Goal: Task Accomplishment & Management: Manage account settings

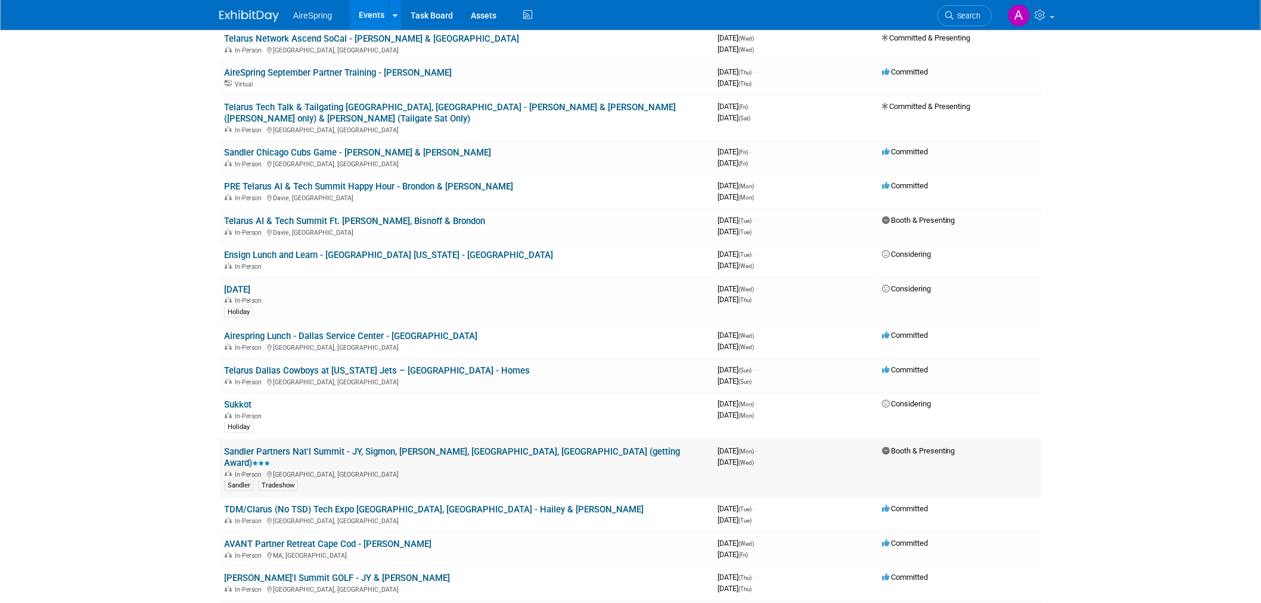
scroll to position [331, 0]
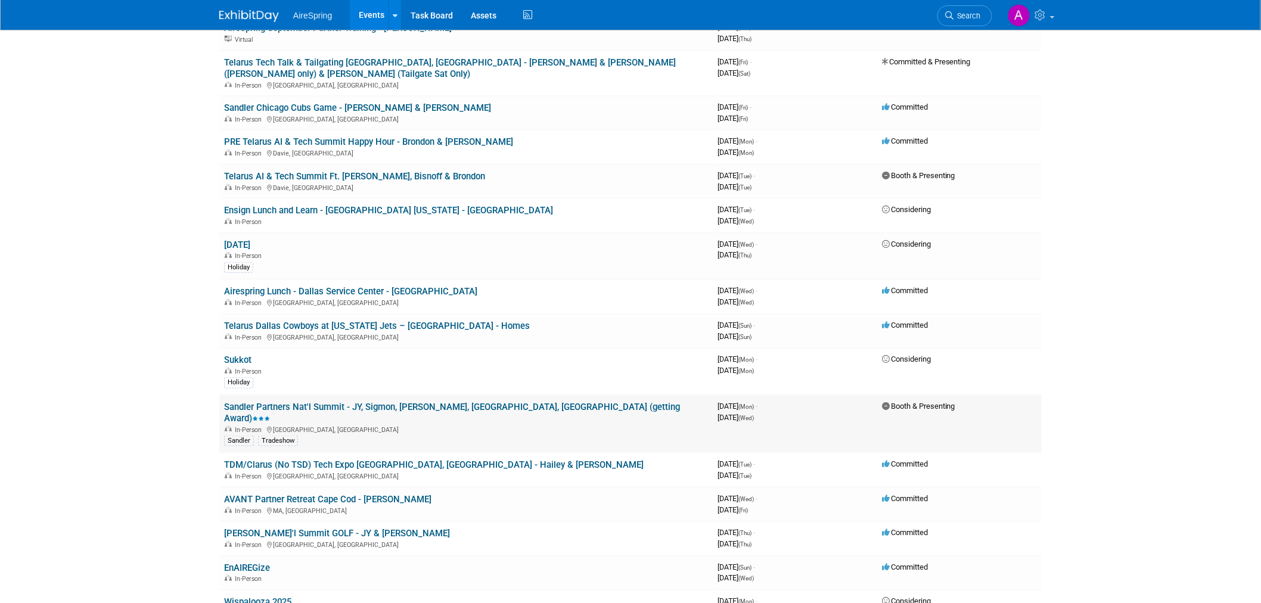
click at [433, 402] on link "Sandler Partners Nat'l Summit - JY, Sigmon, [PERSON_NAME], [GEOGRAPHIC_DATA], […" at bounding box center [452, 413] width 456 height 22
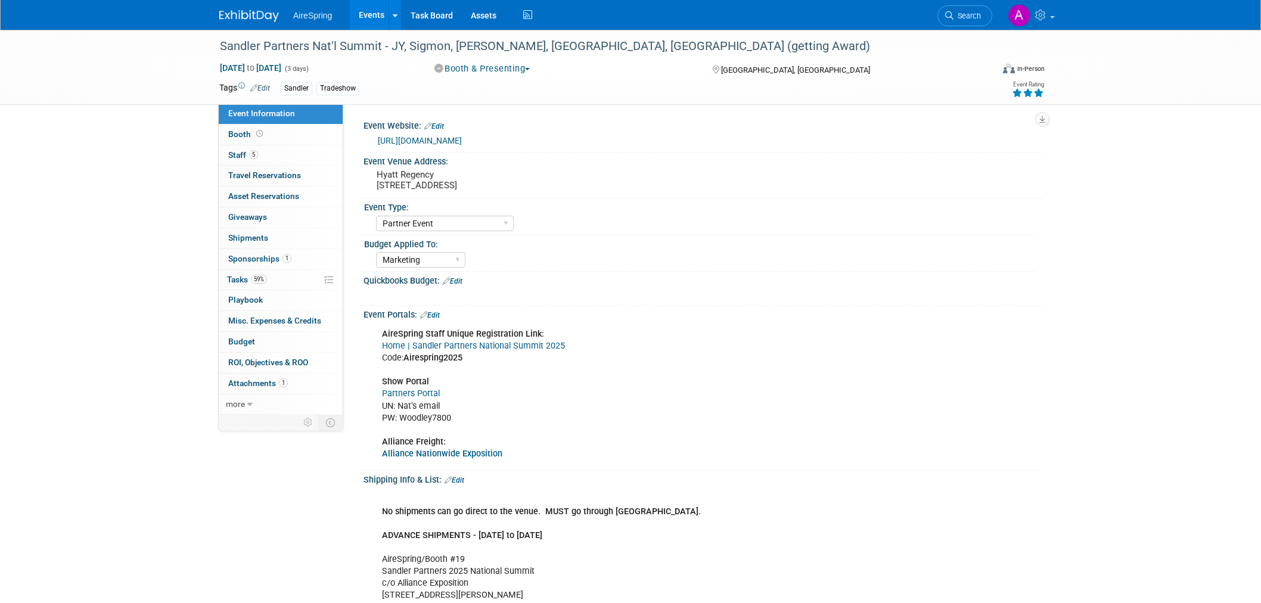
select select "Partner Event"
select select "Marketing"
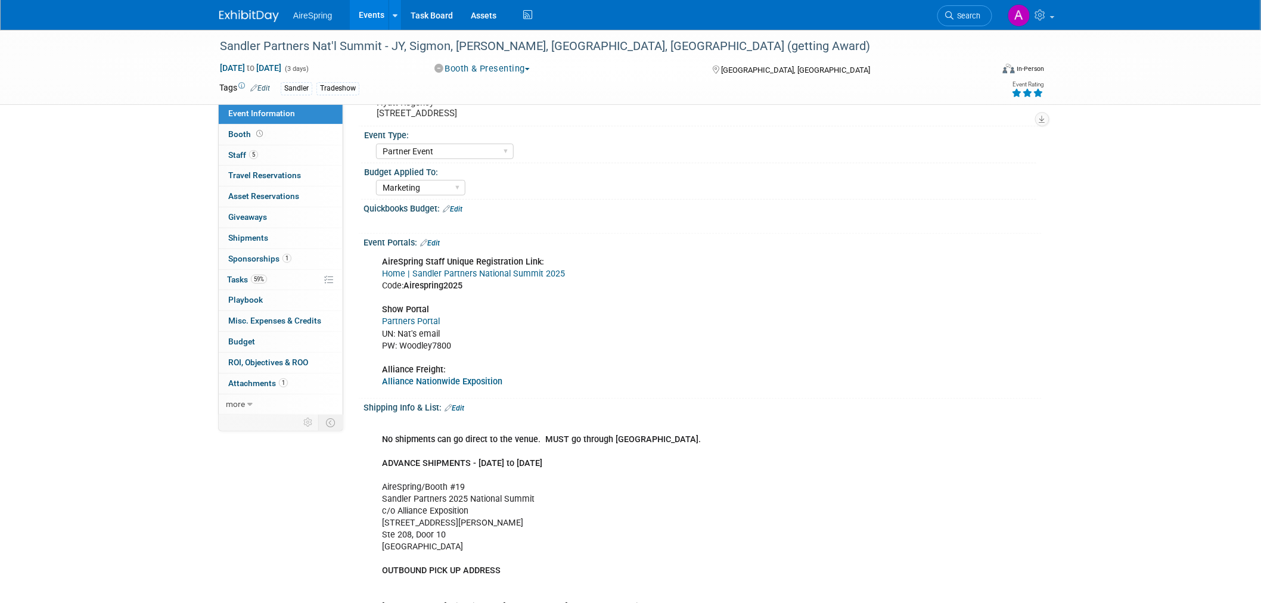
scroll to position [66, 0]
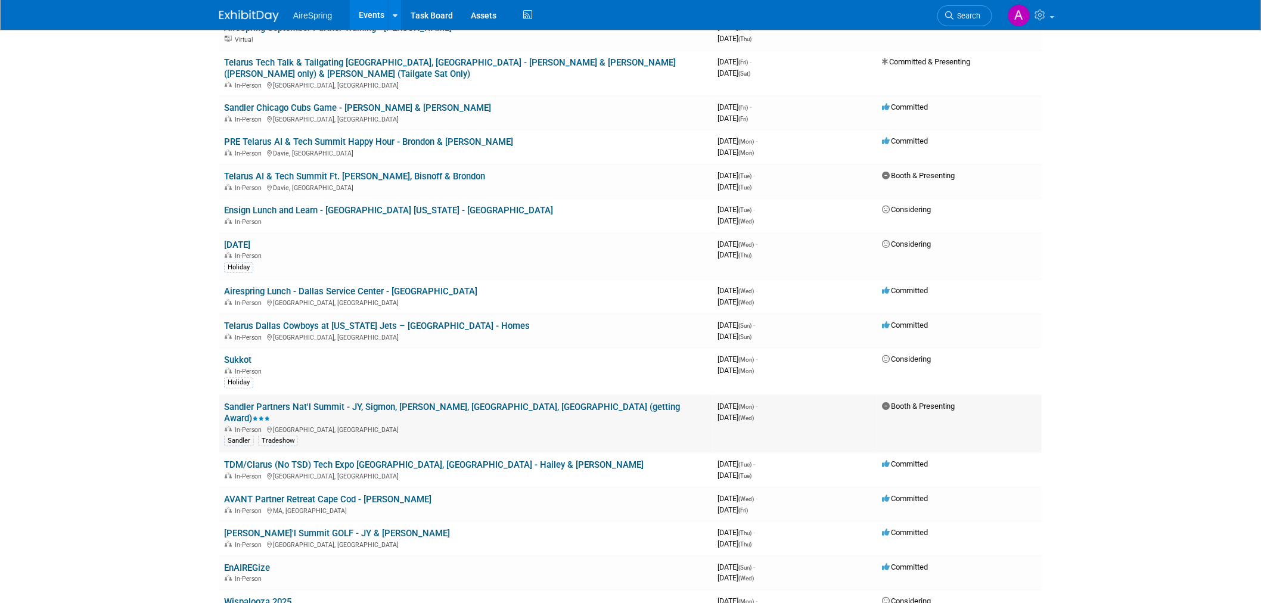
click at [486, 402] on link "Sandler Partners Nat'l Summit - JY, Sigmon, [PERSON_NAME], [GEOGRAPHIC_DATA], […" at bounding box center [452, 413] width 456 height 22
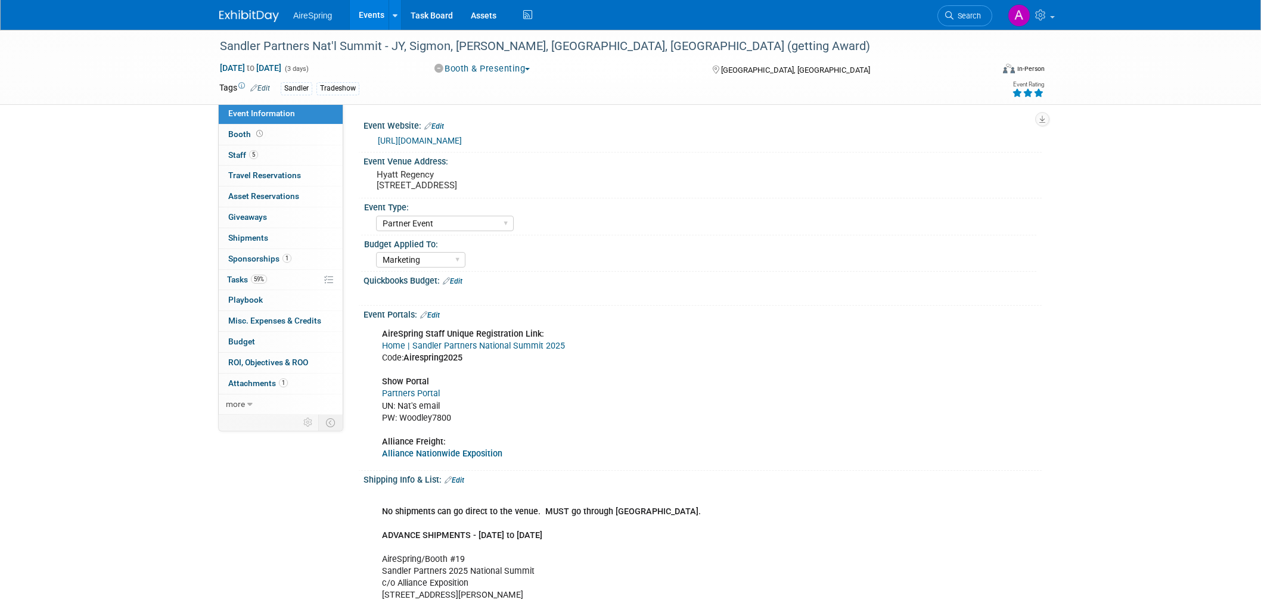
select select "Partner Event"
select select "Marketing"
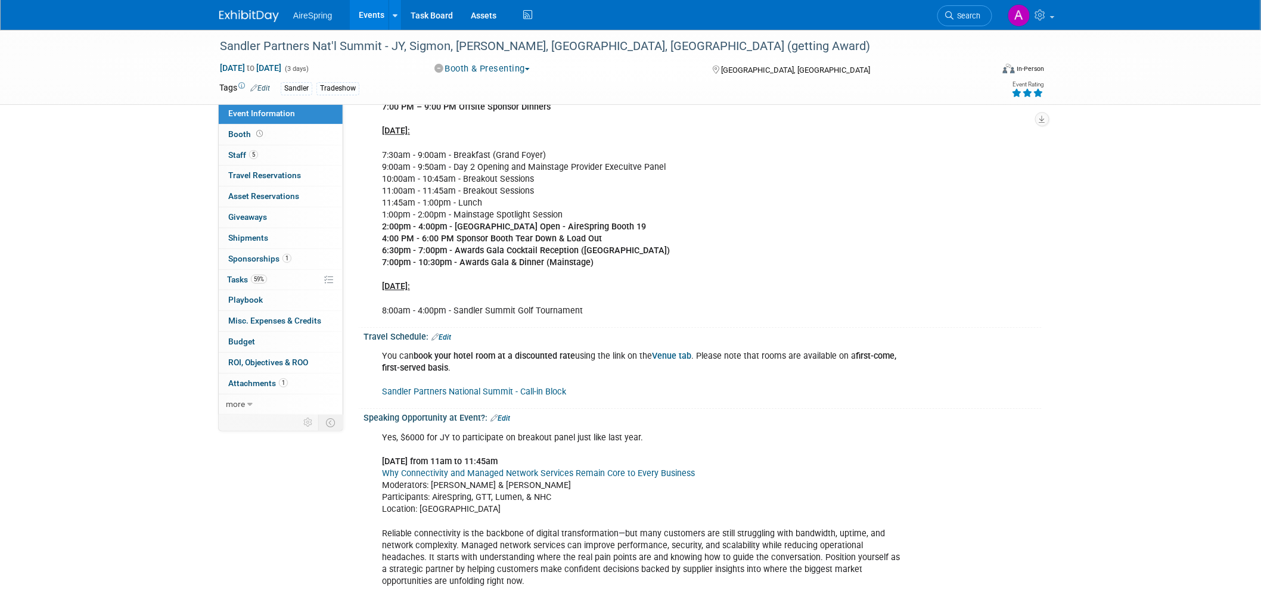
scroll to position [1390, 0]
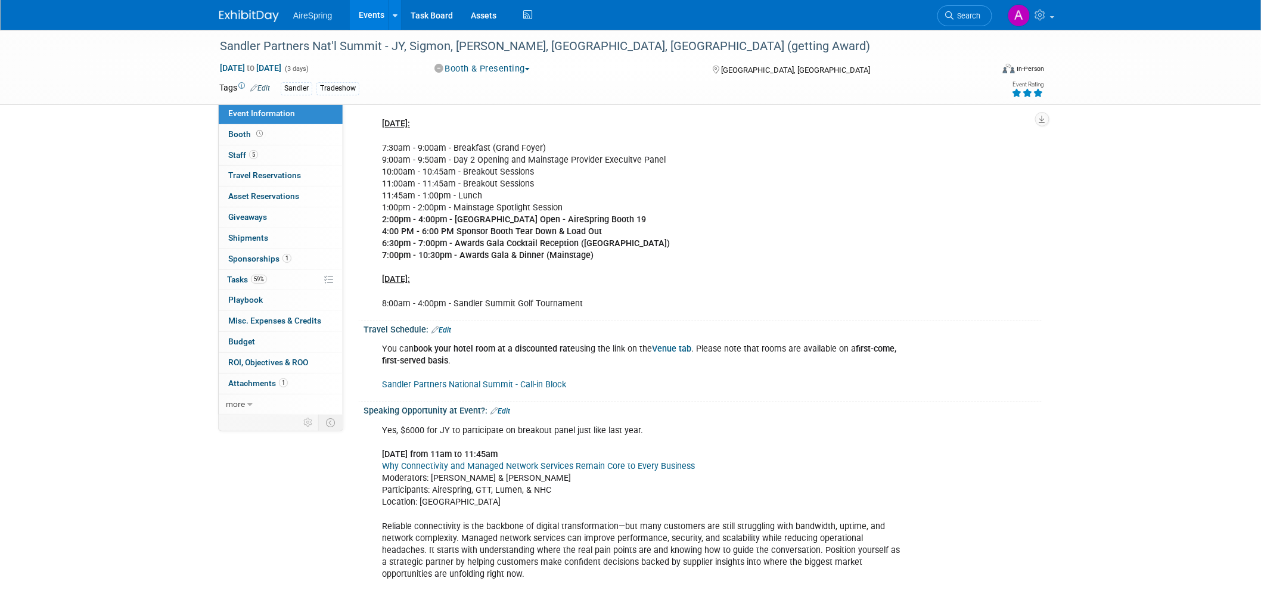
drag, startPoint x: 540, startPoint y: 384, endPoint x: 595, endPoint y: 363, distance: 57.9
click at [595, 363] on div "You can book your hotel room at a discounted rate using the link on the Venue t…" at bounding box center [642, 367] width 537 height 60
drag, startPoint x: 580, startPoint y: 381, endPoint x: 379, endPoint y: 385, distance: 201.4
click at [379, 385] on div "You can book your hotel room at a discounted rate using the link on the Venue t…" at bounding box center [642, 367] width 537 height 60
copy link "Sandler Partners National Summit - Call-in Block"
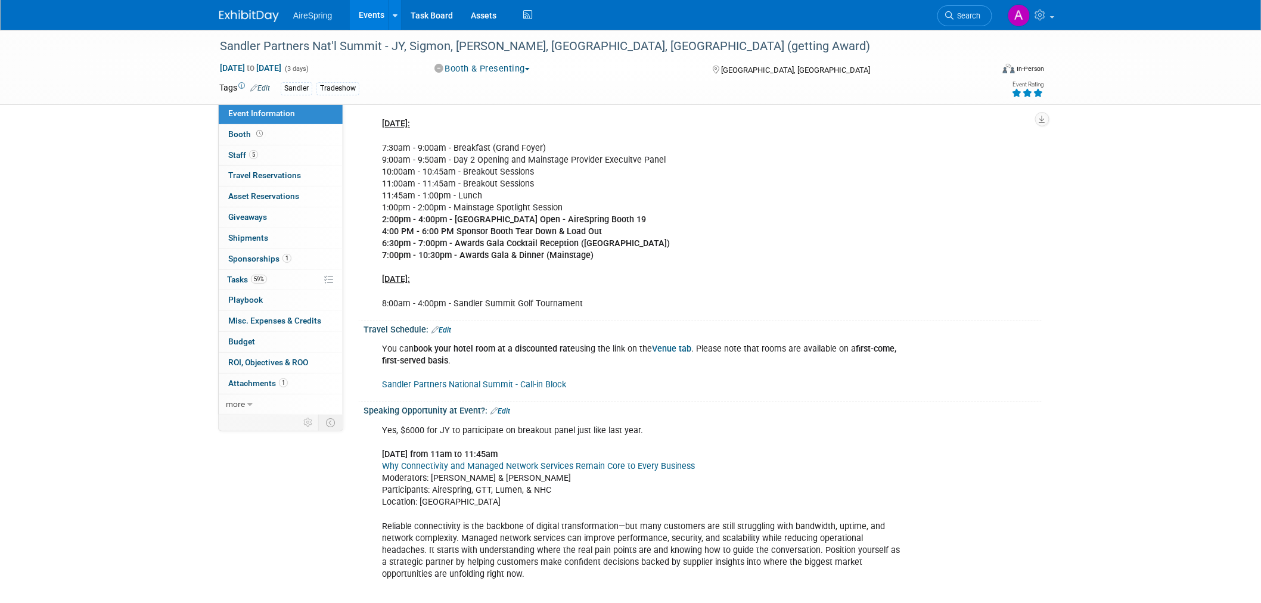
click at [684, 248] on div "Agenda | Sandler Partners National Summit 2025 Mon., Oct 6: 2:00 PM – 5:00 pm -…" at bounding box center [642, 82] width 537 height 467
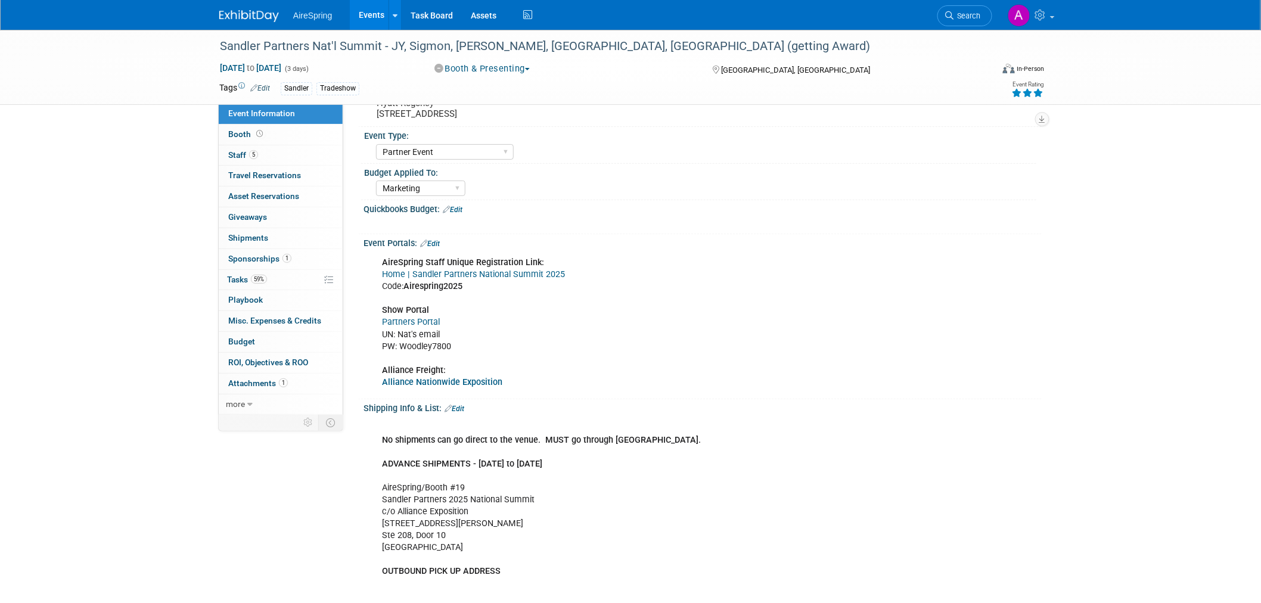
scroll to position [0, 0]
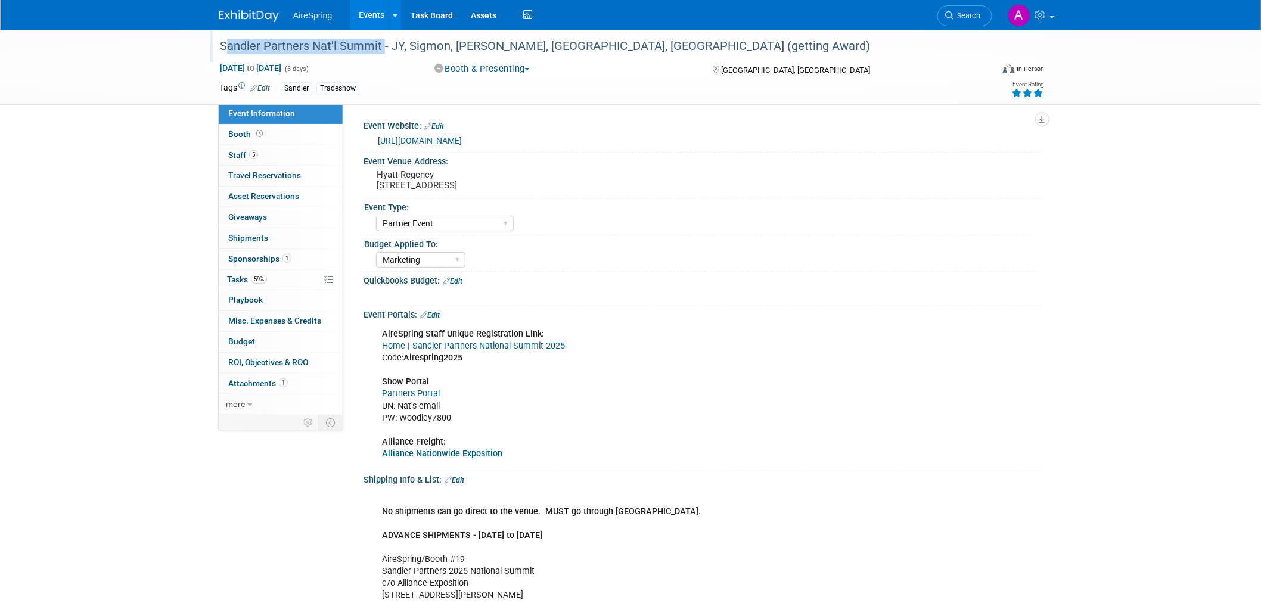
drag, startPoint x: 222, startPoint y: 43, endPoint x: 379, endPoint y: 46, distance: 157.3
click at [379, 46] on div "Sandler Partners Nat'l Summit - JY, Sigmon, [PERSON_NAME], [GEOGRAPHIC_DATA], […" at bounding box center [595, 46] width 759 height 21
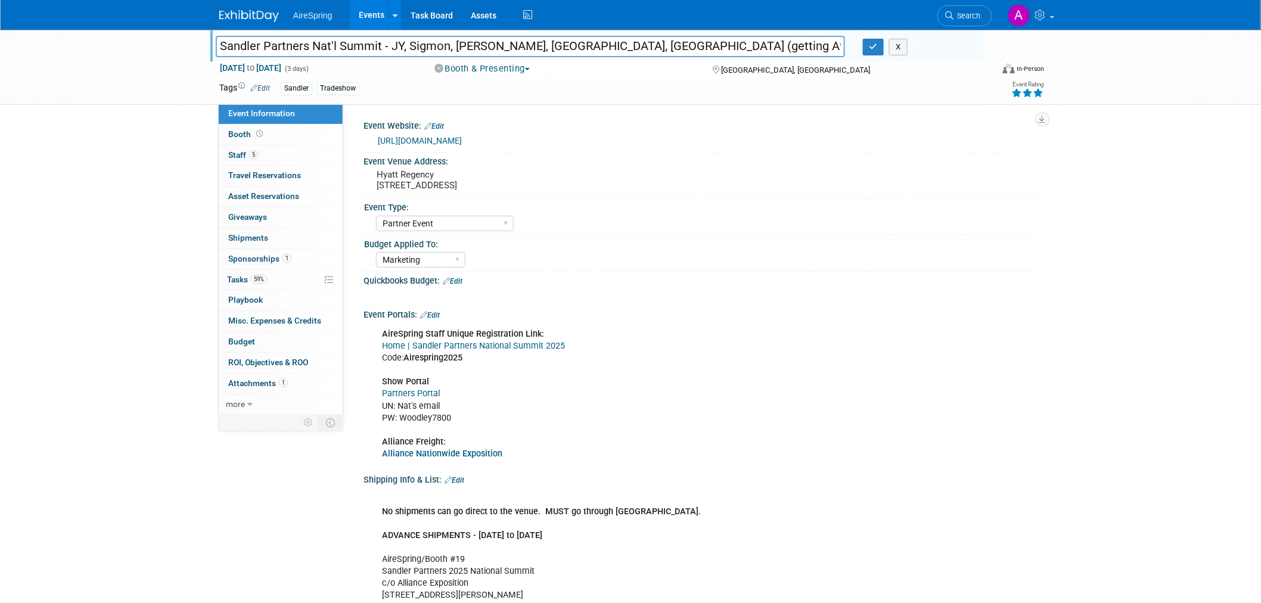
drag, startPoint x: 222, startPoint y: 43, endPoint x: 381, endPoint y: 44, distance: 159.7
click at [381, 44] on input "Sandler Partners Nat'l Summit - JY, Sigmon, [PERSON_NAME], [GEOGRAPHIC_DATA], […" at bounding box center [530, 46] width 629 height 21
click at [733, 433] on div "AireSpring Staff Unique Registration Link: Home | Sandler Partners National Sum…" at bounding box center [642, 394] width 537 height 144
click at [662, 422] on div "AireSpring Staff Unique Registration Link: Home | Sandler Partners National Sum…" at bounding box center [642, 394] width 537 height 144
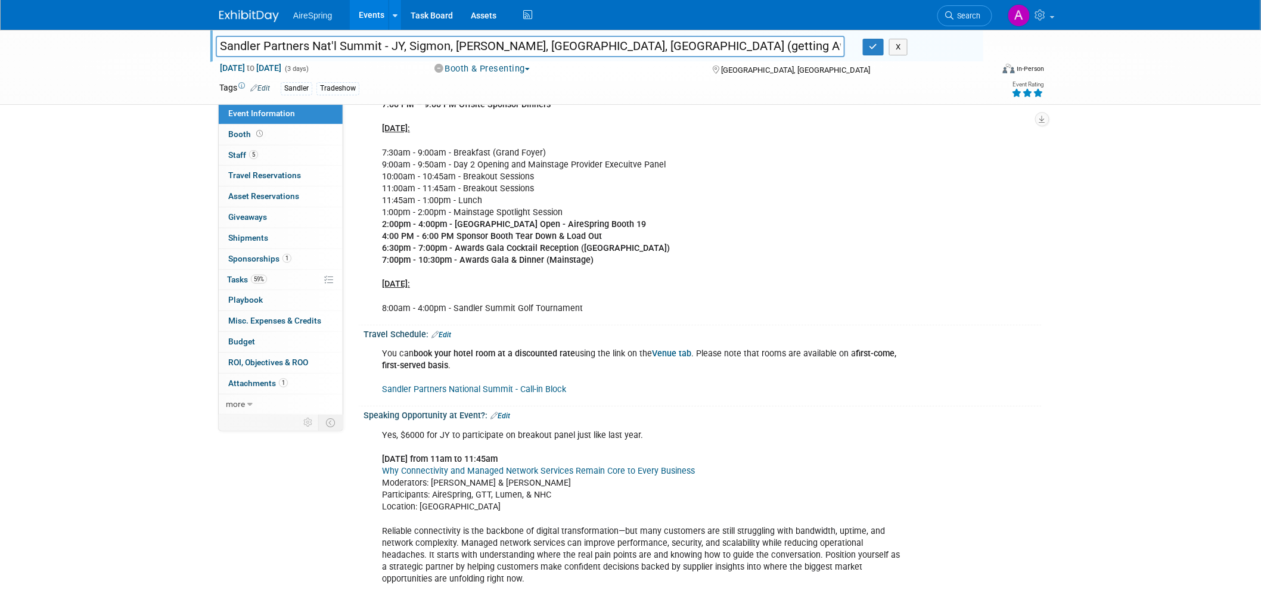
scroll to position [1390, 0]
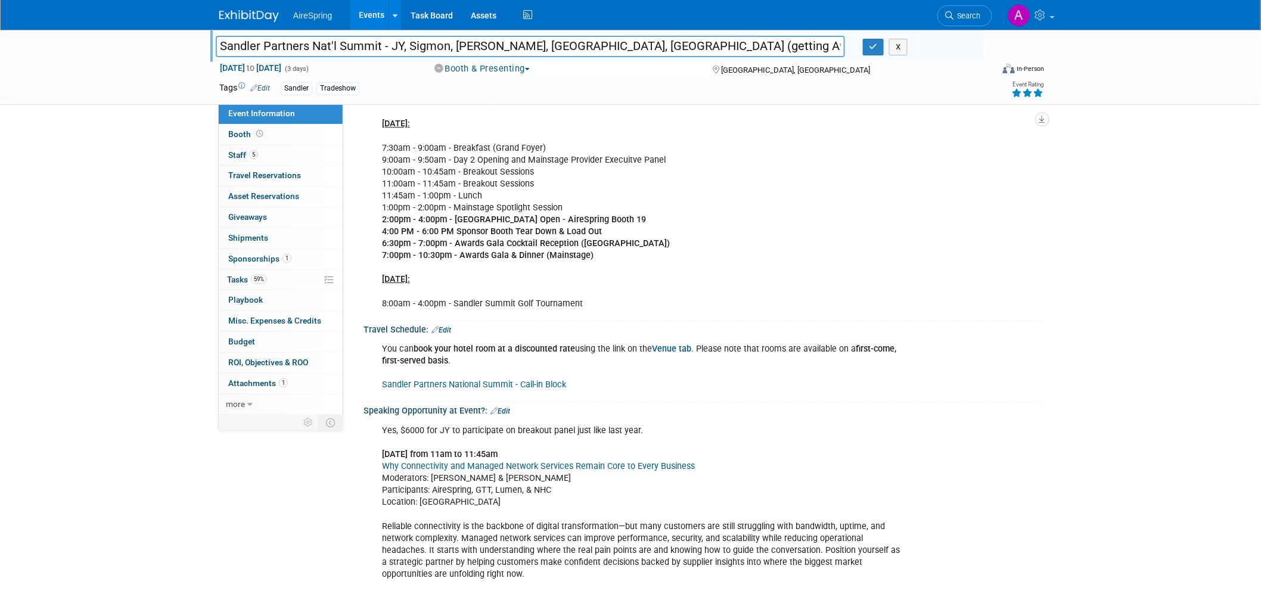
click at [528, 367] on div "You can book your hotel room at a discounted rate using the link on the Venue t…" at bounding box center [642, 367] width 537 height 60
click at [676, 349] on b "Venue tab" at bounding box center [671, 349] width 39 height 10
